Goal: Book appointment/travel/reservation

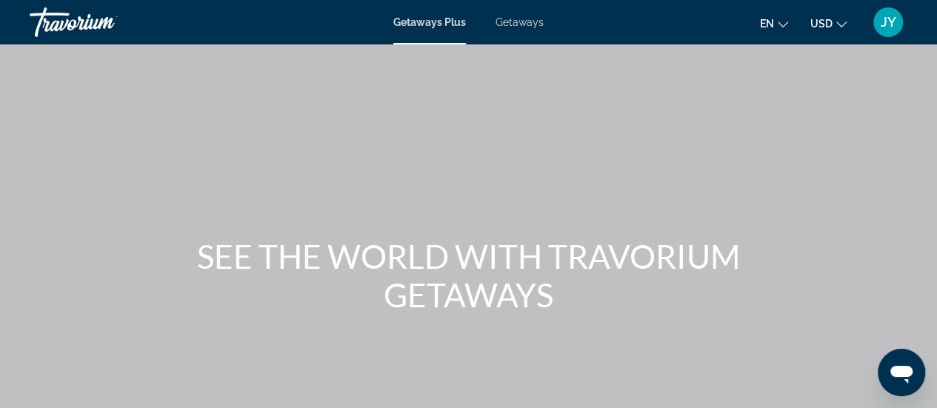
click at [511, 23] on span "Getaways" at bounding box center [519, 22] width 48 height 12
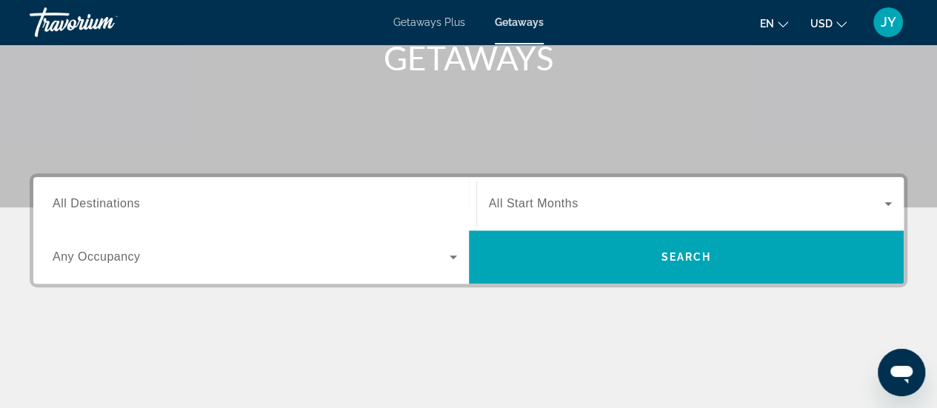
scroll to position [296, 0]
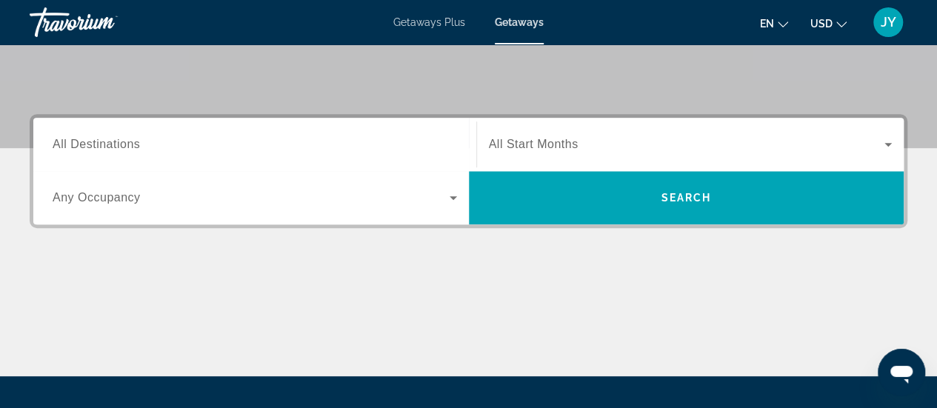
click at [221, 141] on input "Destination All Destinations" at bounding box center [255, 145] width 404 height 18
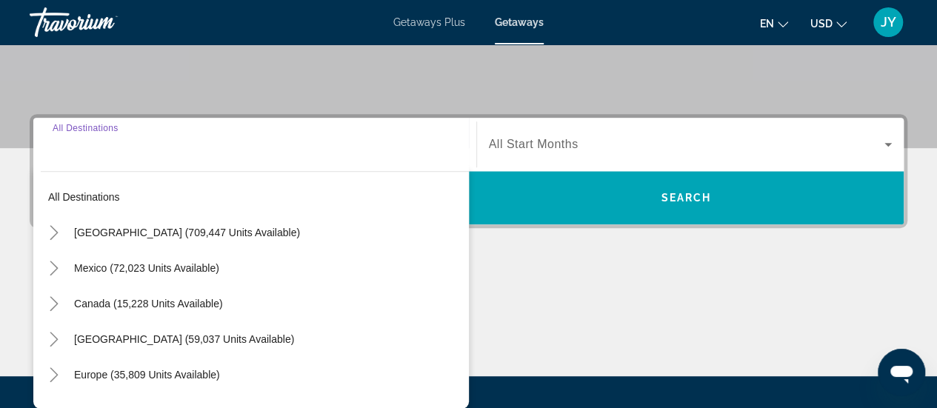
scroll to position [361, 0]
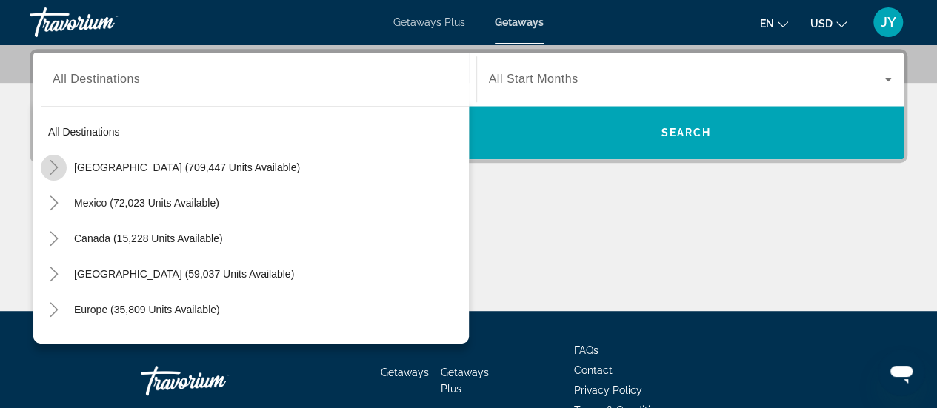
click at [55, 166] on icon "Toggle United States (709,447 units available)" at bounding box center [54, 167] width 15 height 15
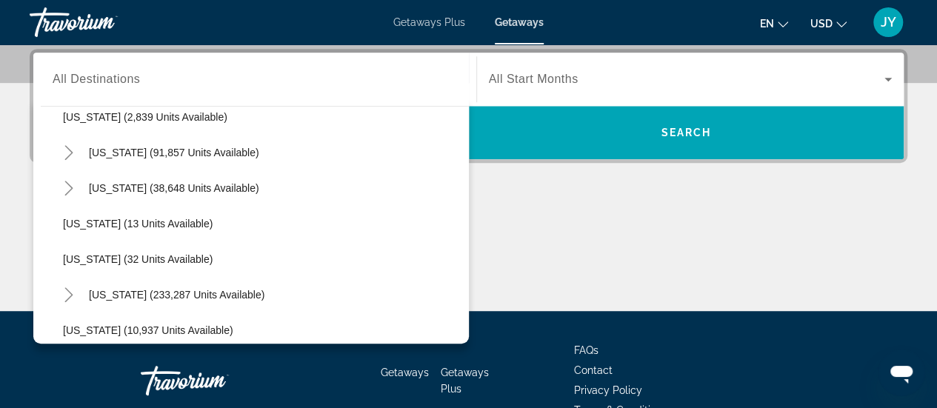
scroll to position [201, 0]
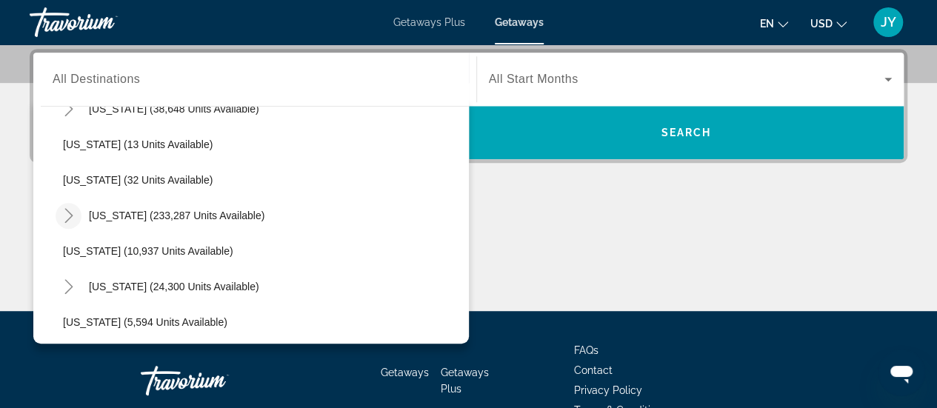
click at [65, 210] on icon "Toggle Florida (233,287 units available)" at bounding box center [68, 215] width 15 height 15
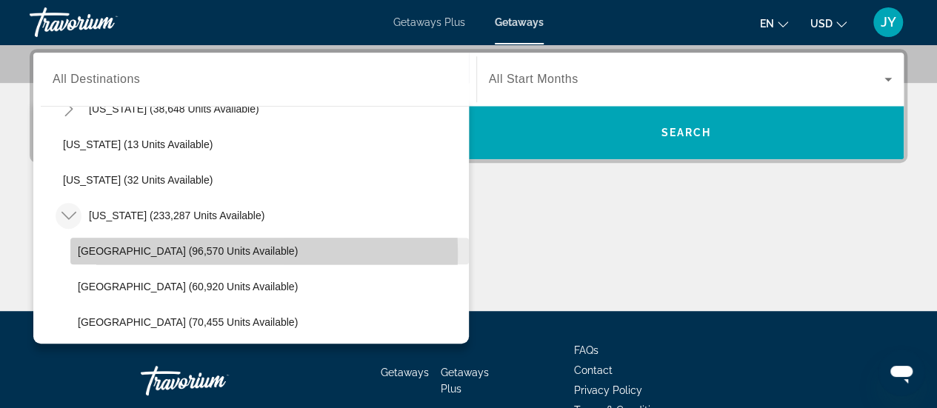
click at [88, 252] on span "[GEOGRAPHIC_DATA] (96,570 units available)" at bounding box center [188, 251] width 220 height 12
type input "**********"
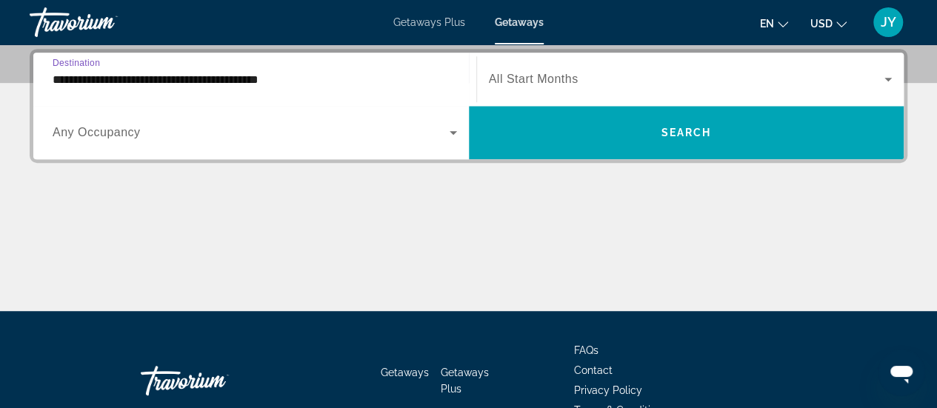
click at [541, 222] on div "Main content" at bounding box center [469, 255] width 878 height 111
click at [526, 81] on span "All Start Months" at bounding box center [534, 79] width 90 height 13
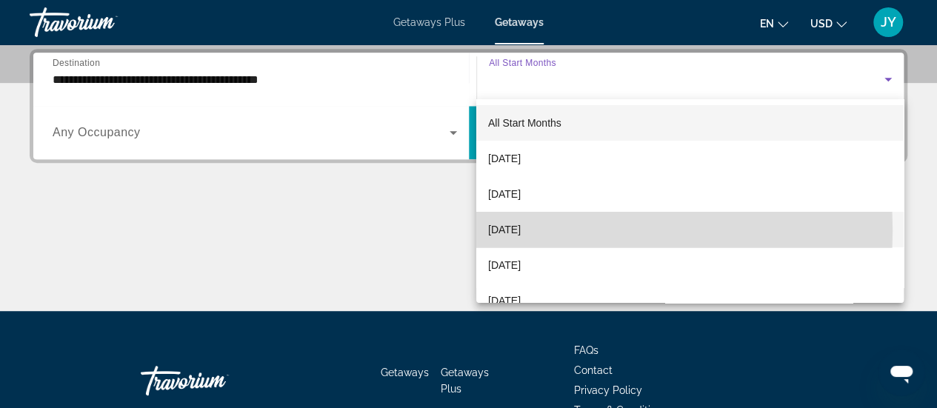
click at [518, 230] on span "[DATE]" at bounding box center [504, 230] width 33 height 18
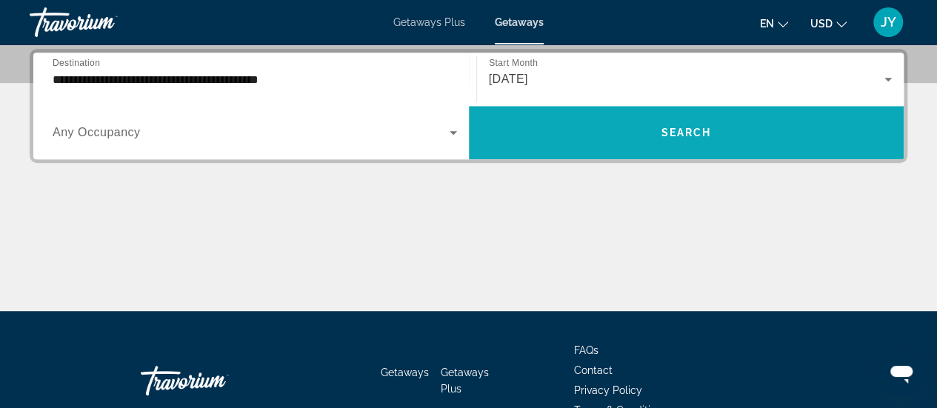
click at [693, 136] on span "Search" at bounding box center [686, 133] width 50 height 12
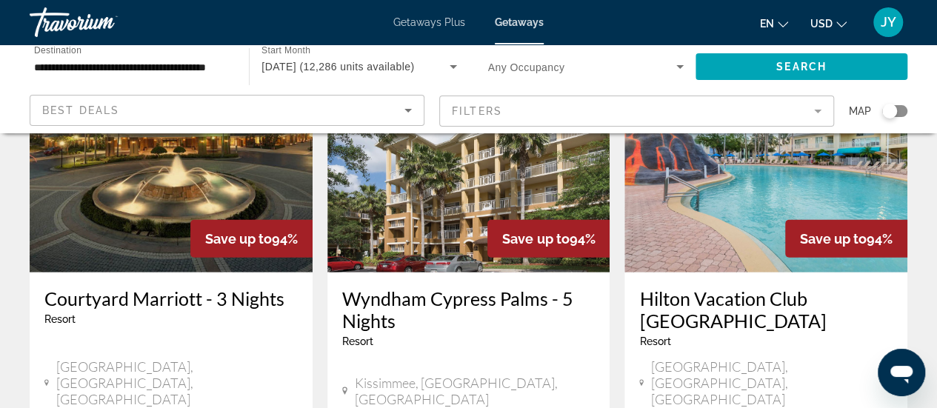
scroll to position [1902, 0]
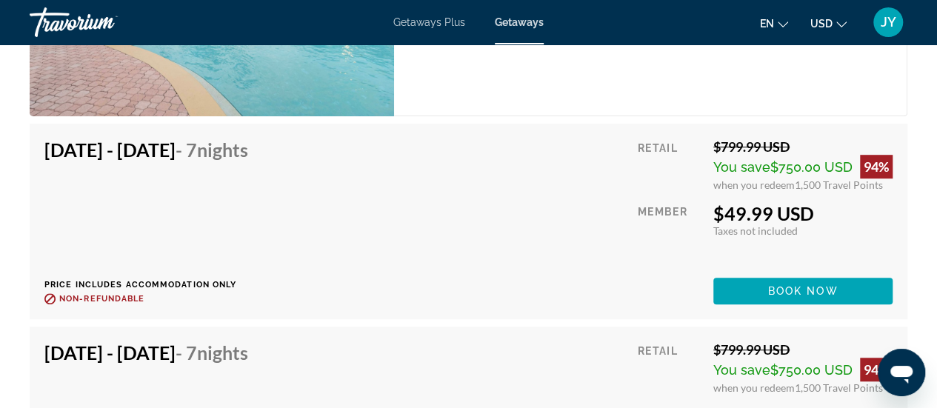
scroll to position [3247, 0]
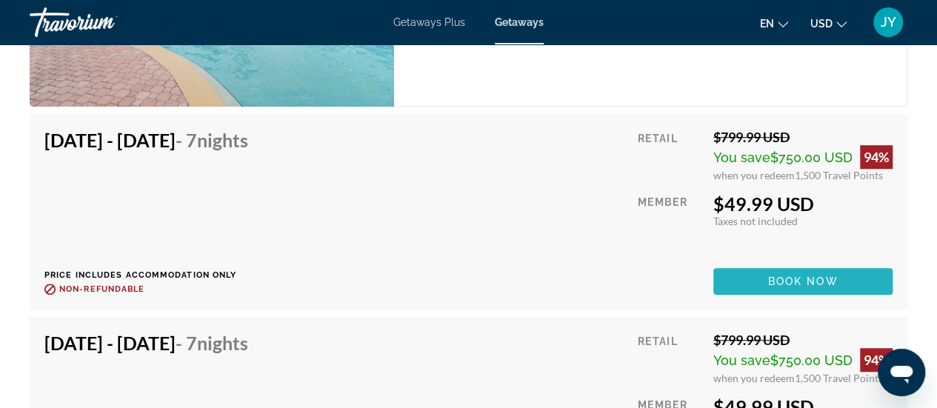
click at [778, 282] on span "Book now" at bounding box center [803, 281] width 70 height 12
click at [0, 0] on div at bounding box center [0, 0] width 0 height 0
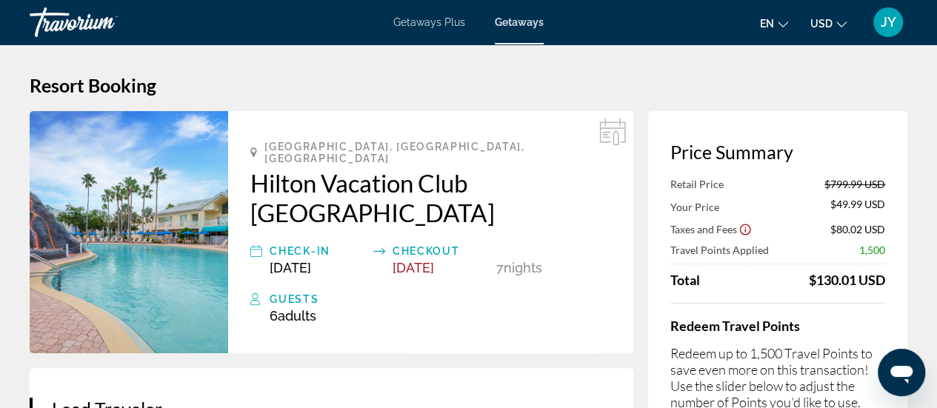
click at [247, 85] on h1 "Resort Booking" at bounding box center [469, 85] width 878 height 22
